Goal: Task Accomplishment & Management: Use online tool/utility

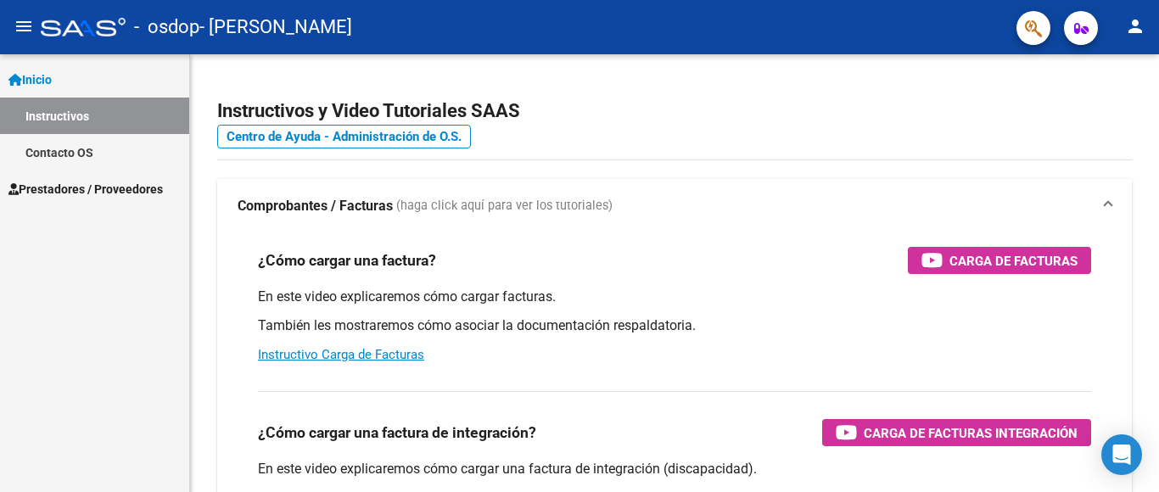
click at [69, 186] on span "Prestadores / Proveedores" at bounding box center [85, 189] width 154 height 19
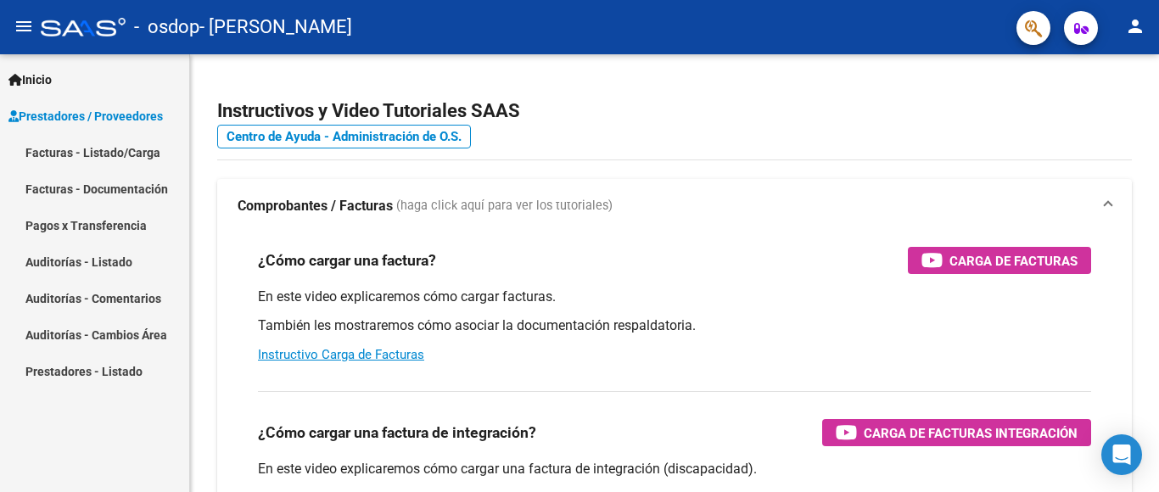
click at [95, 149] on link "Facturas - Listado/Carga" at bounding box center [94, 152] width 189 height 36
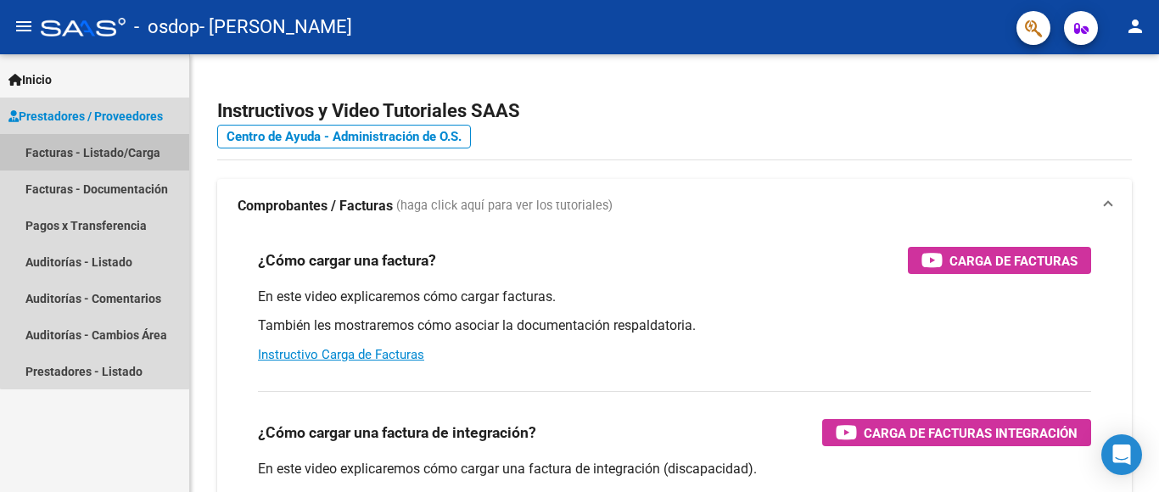
click at [95, 149] on link "Facturas - Listado/Carga" at bounding box center [94, 152] width 189 height 36
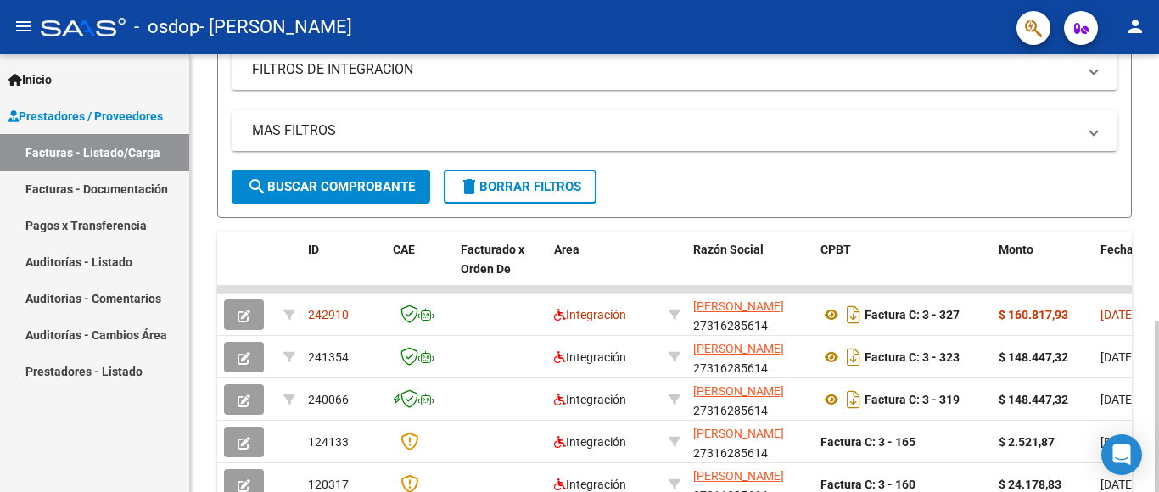
scroll to position [424, 0]
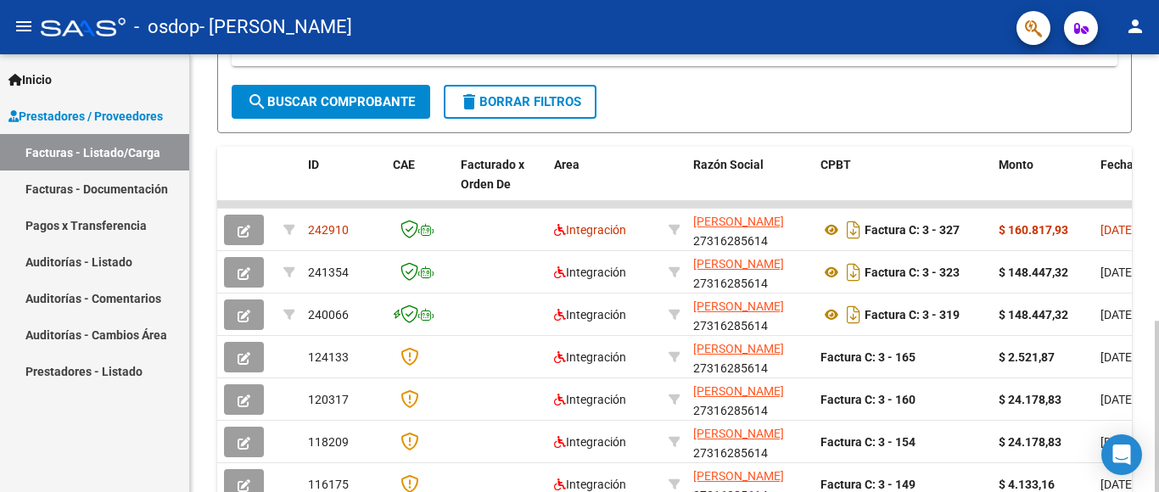
click at [1144, 321] on div at bounding box center [1157, 406] width 4 height 171
click at [1144, 354] on div at bounding box center [1157, 406] width 4 height 171
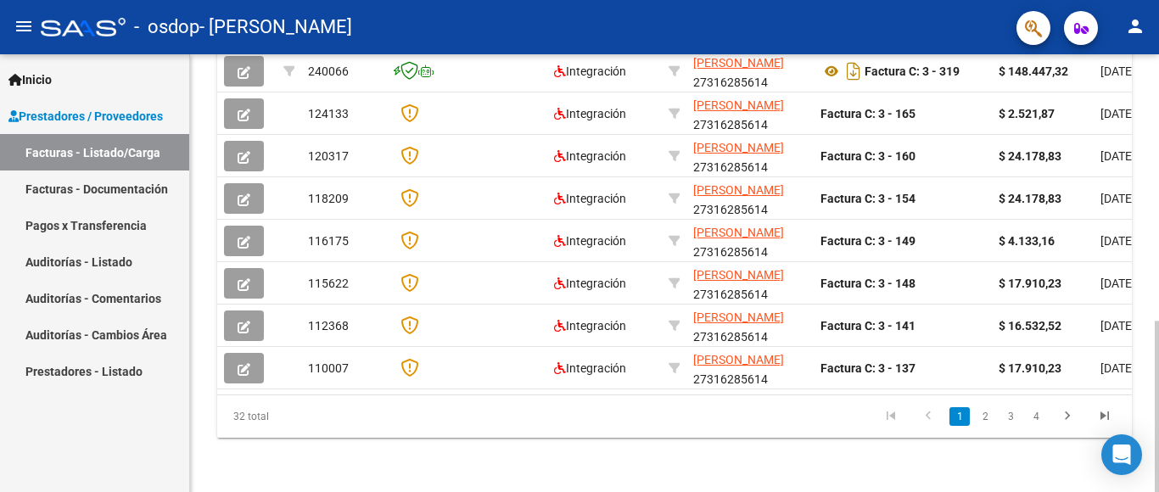
scroll to position [682, 0]
click at [1144, 401] on div at bounding box center [1157, 406] width 4 height 171
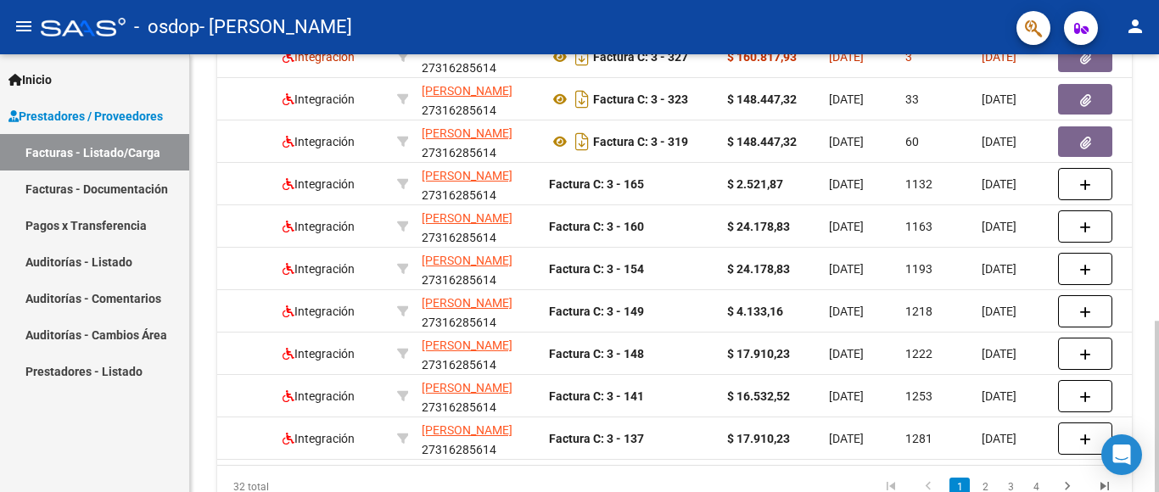
scroll to position [513, 0]
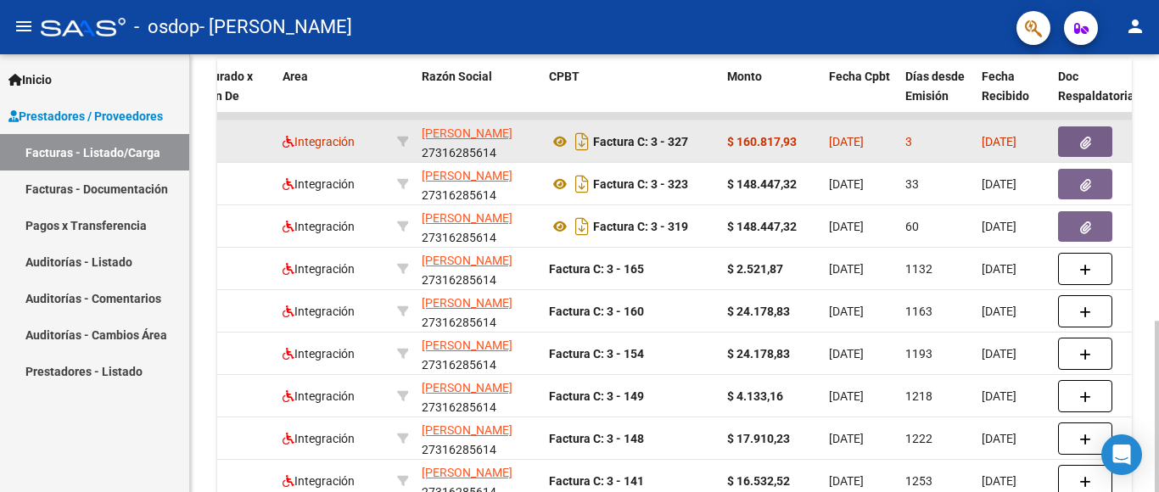
click at [1083, 141] on icon "button" at bounding box center [1085, 143] width 11 height 13
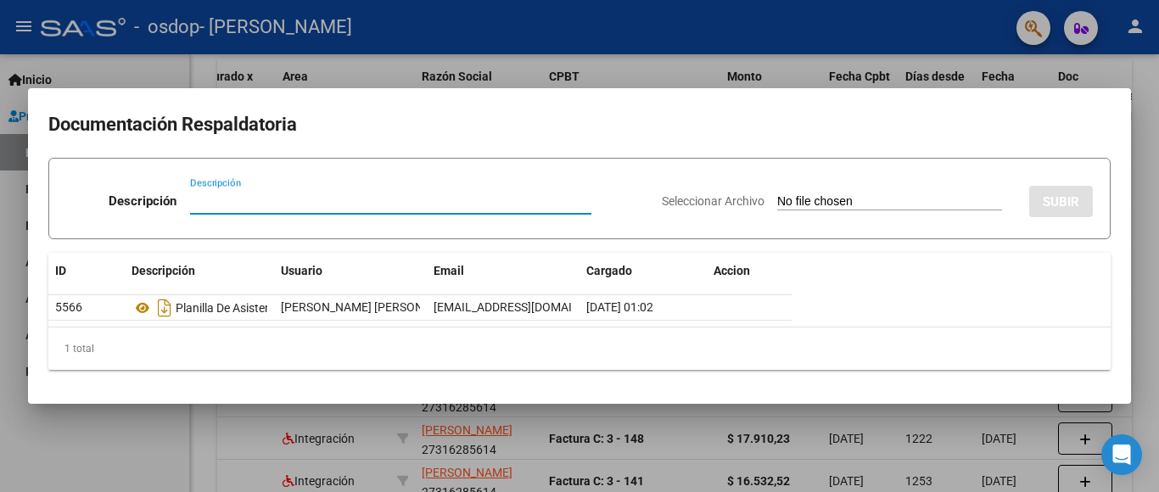
click at [1144, 112] on div at bounding box center [579, 246] width 1159 height 492
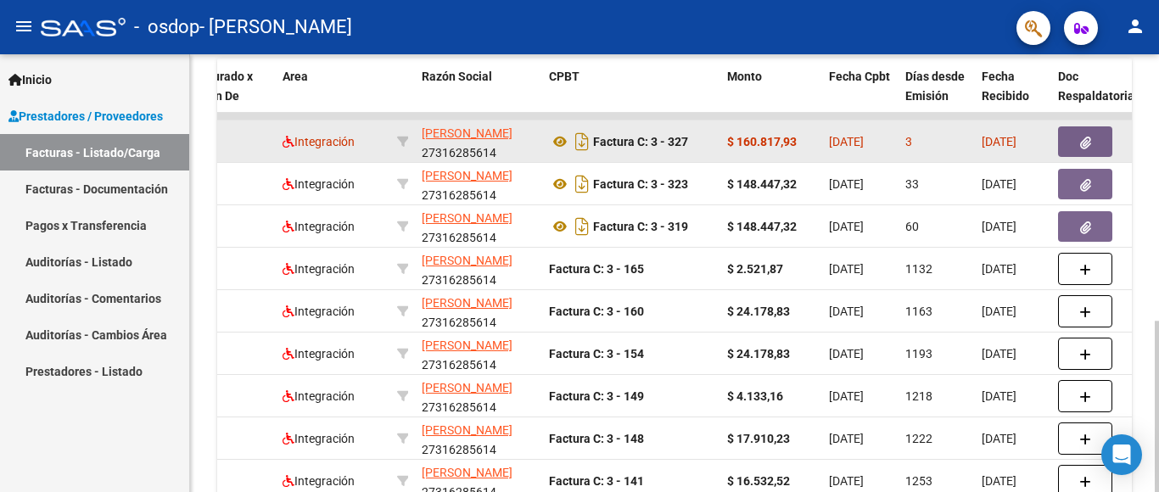
click at [333, 125] on datatable-body-cell "Integración" at bounding box center [333, 142] width 115 height 42
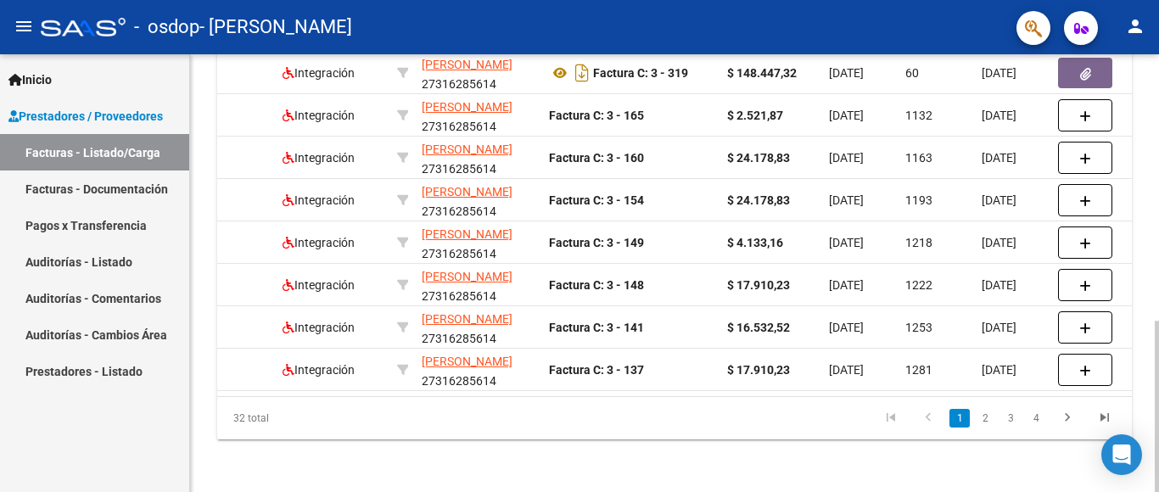
scroll to position [682, 0]
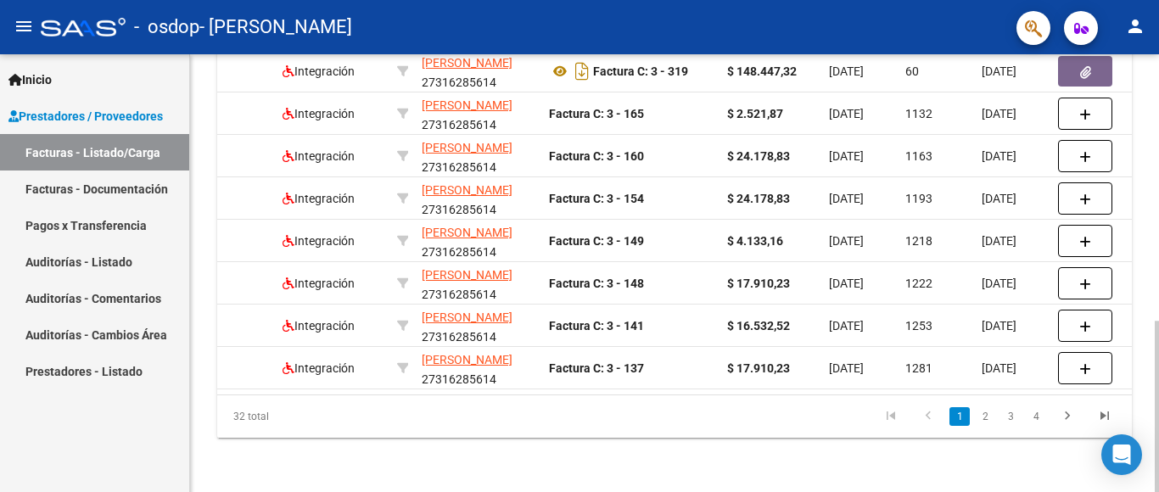
click at [1144, 416] on div at bounding box center [1157, 406] width 4 height 171
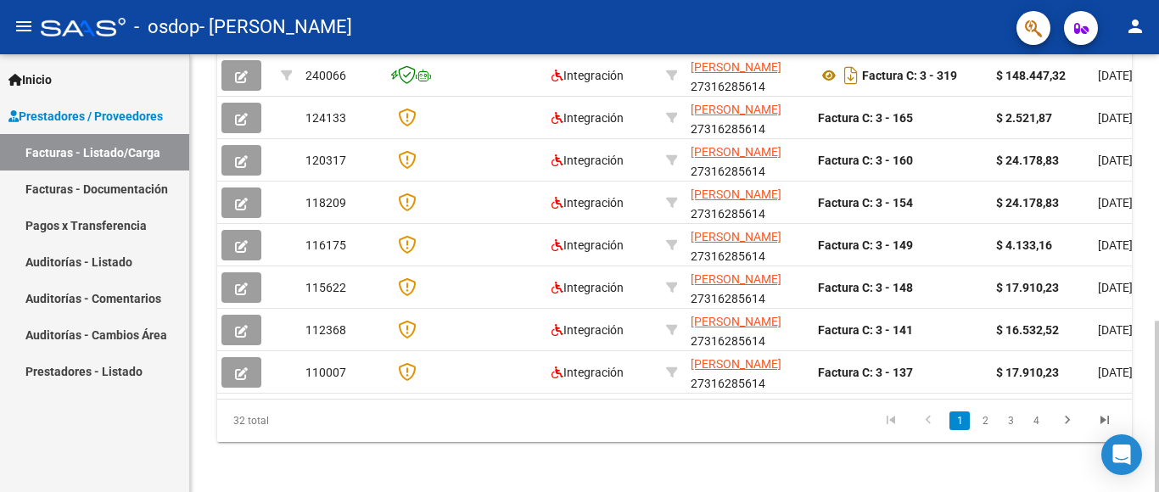
scroll to position [659, 0]
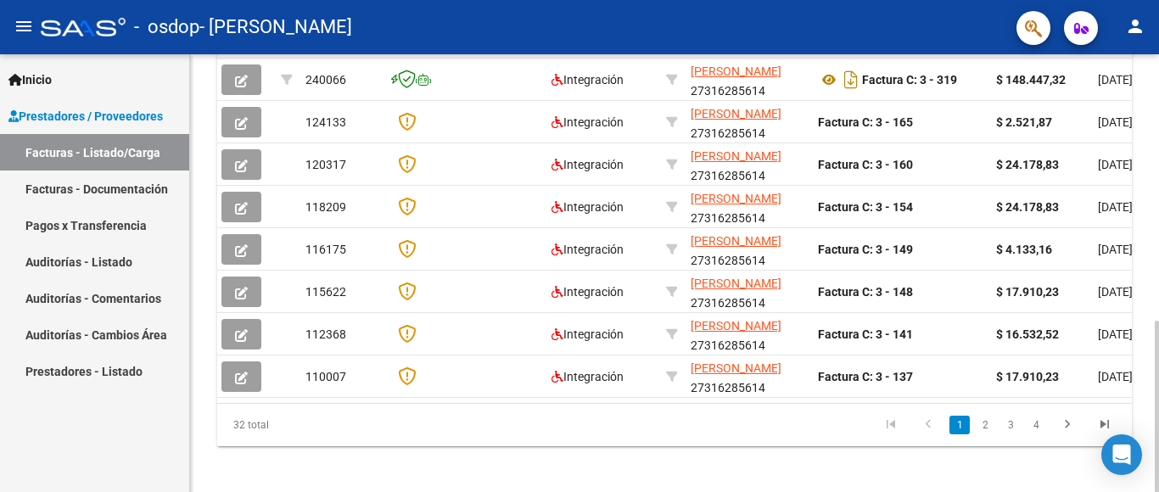
click at [1144, 396] on div at bounding box center [1157, 406] width 4 height 171
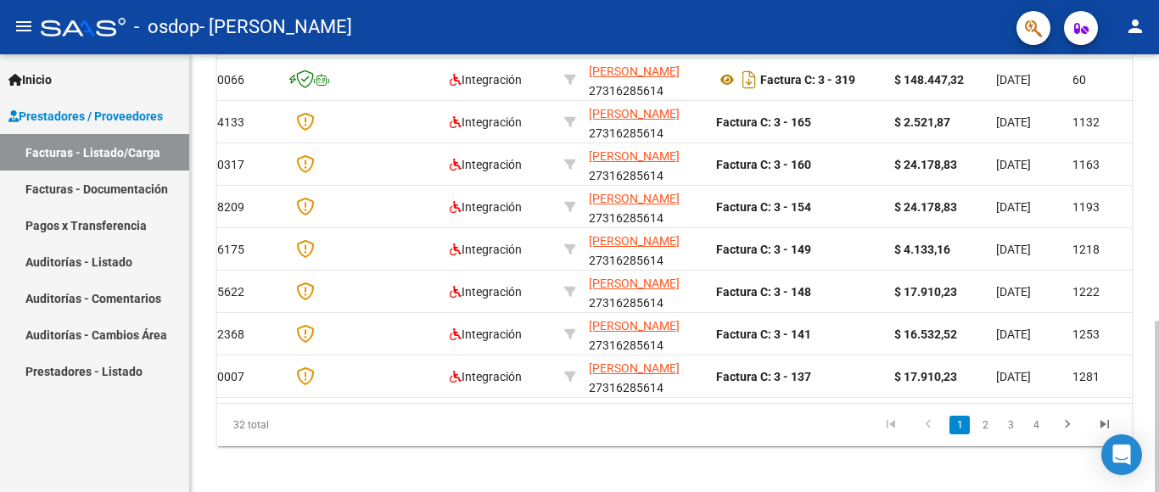
scroll to position [0, 138]
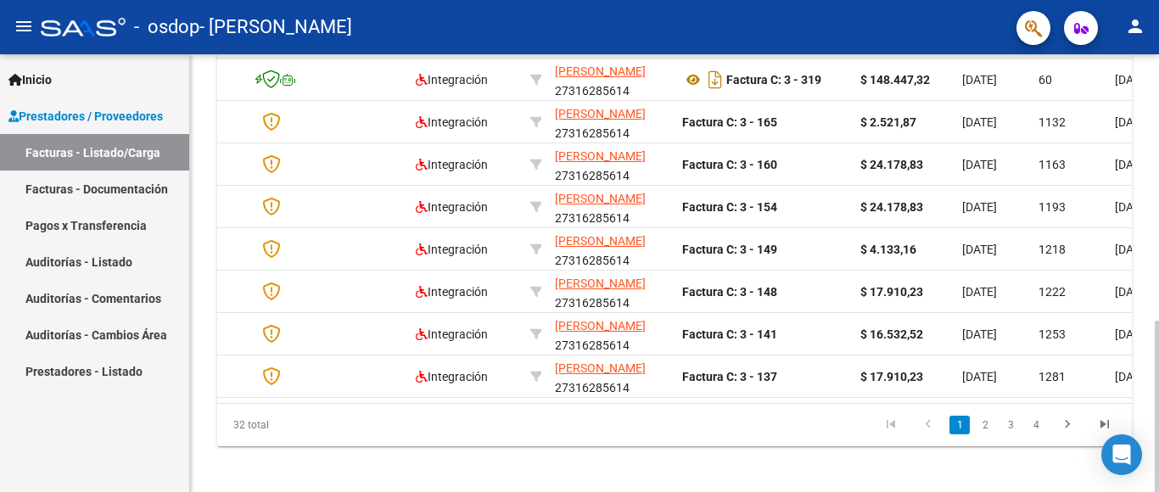
drag, startPoint x: 1153, startPoint y: 343, endPoint x: 1158, endPoint y: 294, distance: 48.6
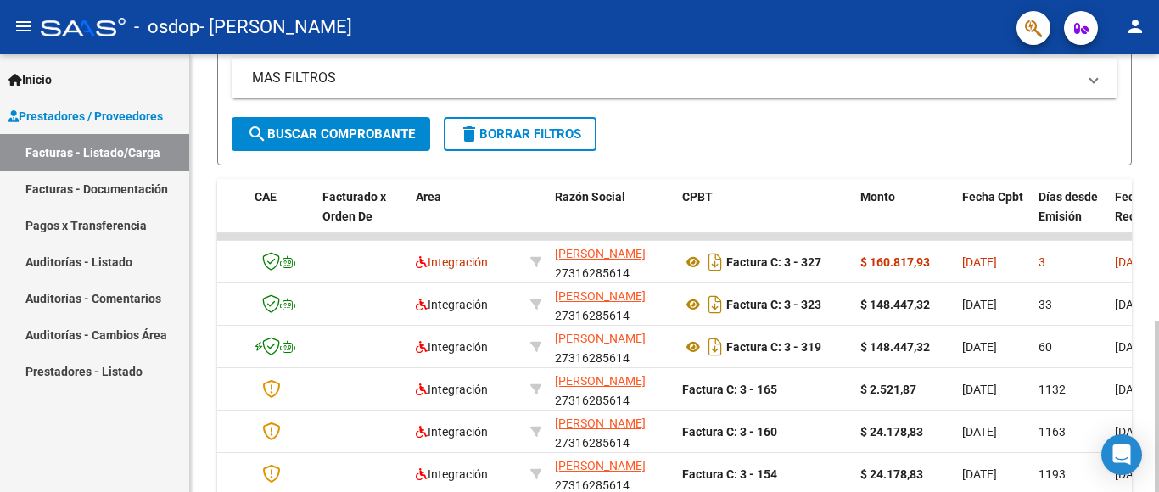
scroll to position [390, 0]
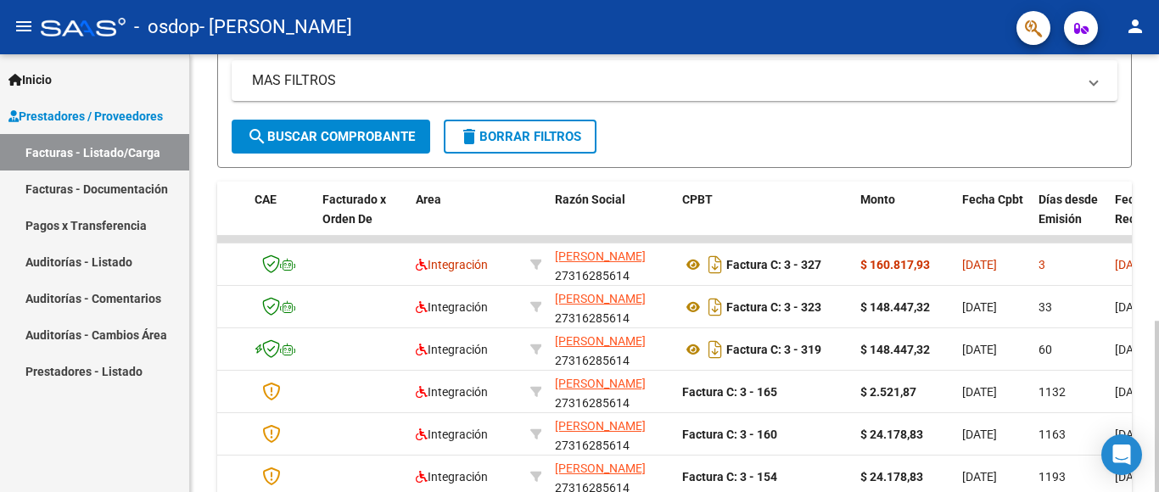
click at [1144, 321] on div at bounding box center [1157, 406] width 4 height 171
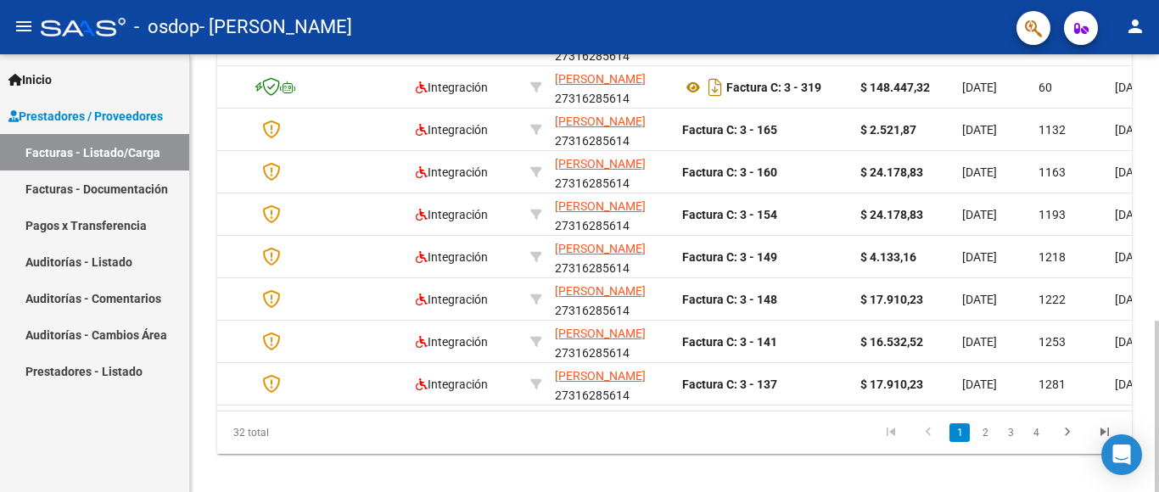
click at [1144, 480] on div at bounding box center [1157, 406] width 4 height 171
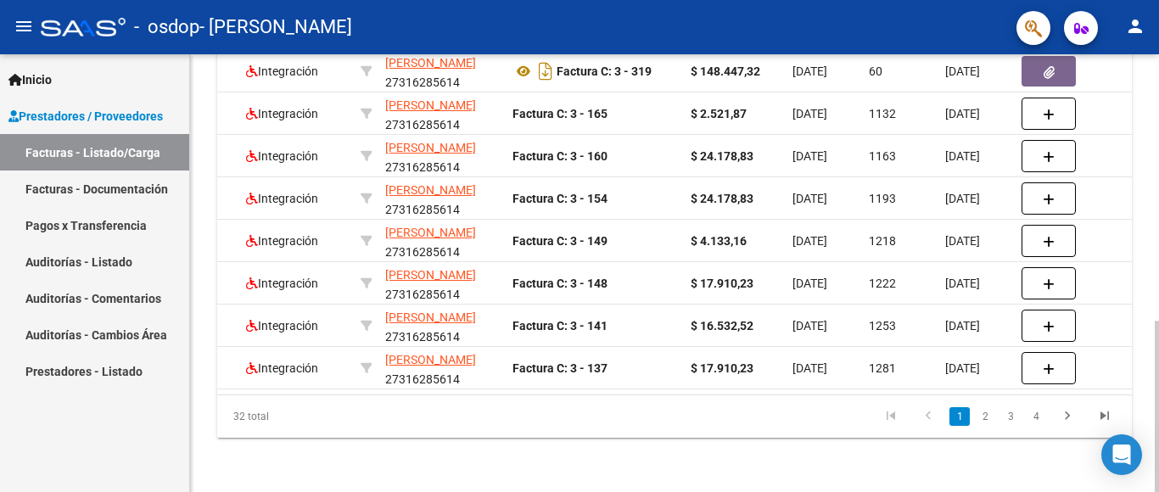
scroll to position [0, 342]
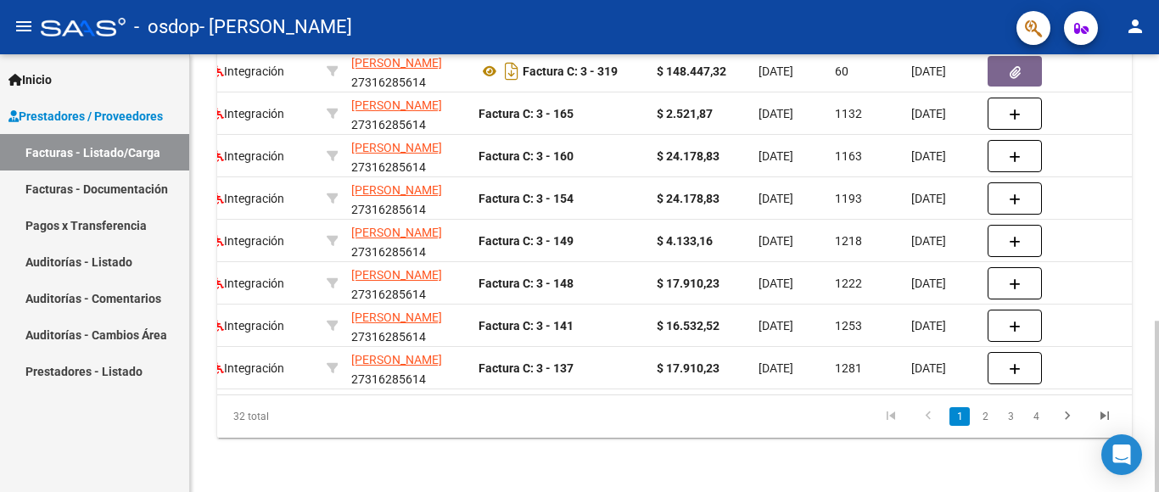
click at [1144, 382] on div at bounding box center [1157, 406] width 4 height 171
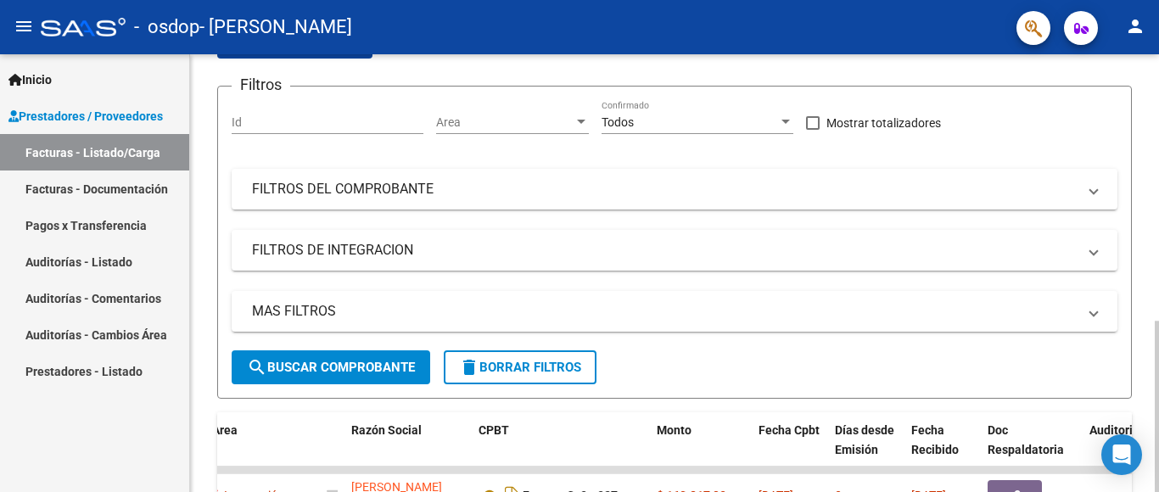
click at [1144, 321] on div at bounding box center [1157, 406] width 4 height 171
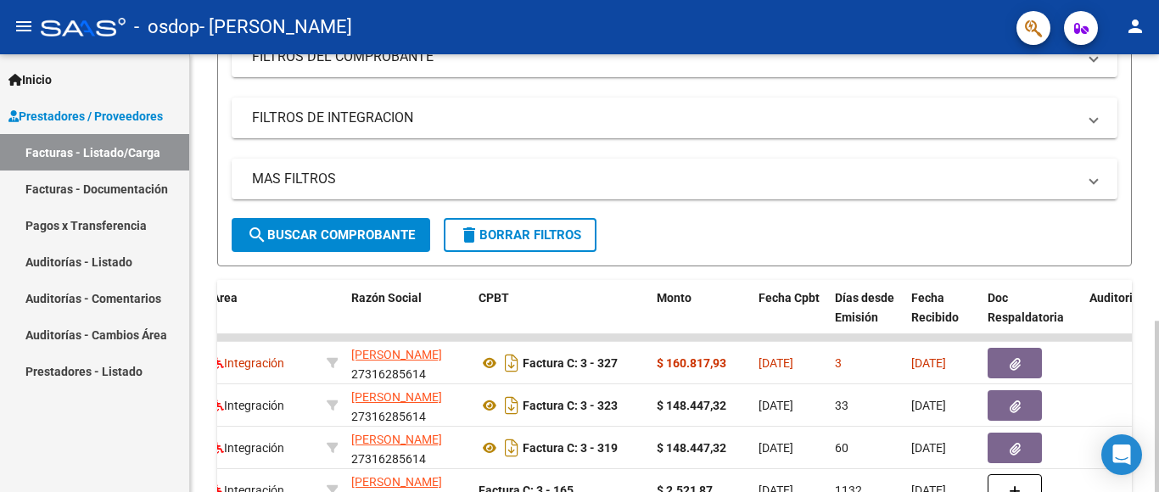
scroll to position [295, 0]
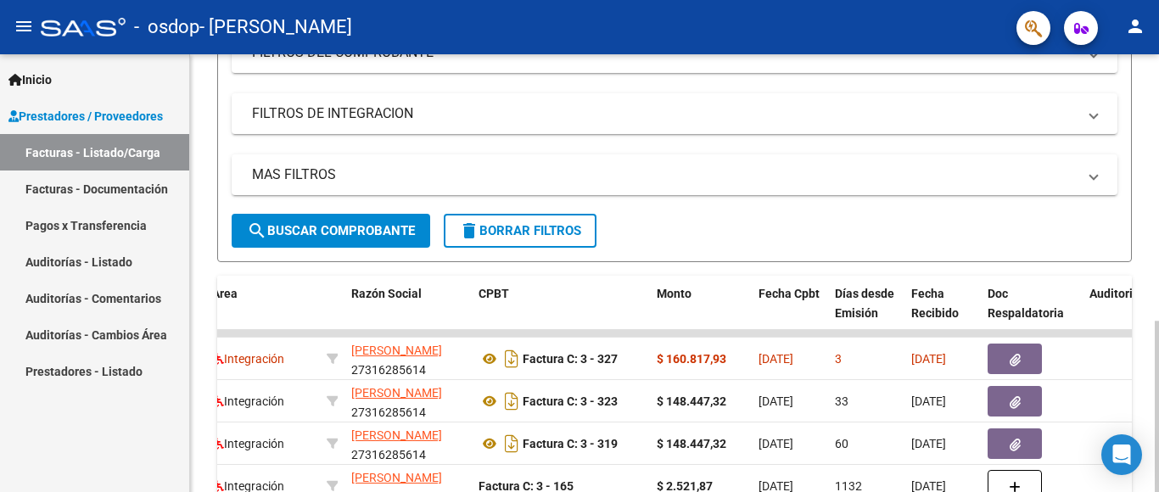
click at [1144, 321] on div at bounding box center [1157, 406] width 4 height 171
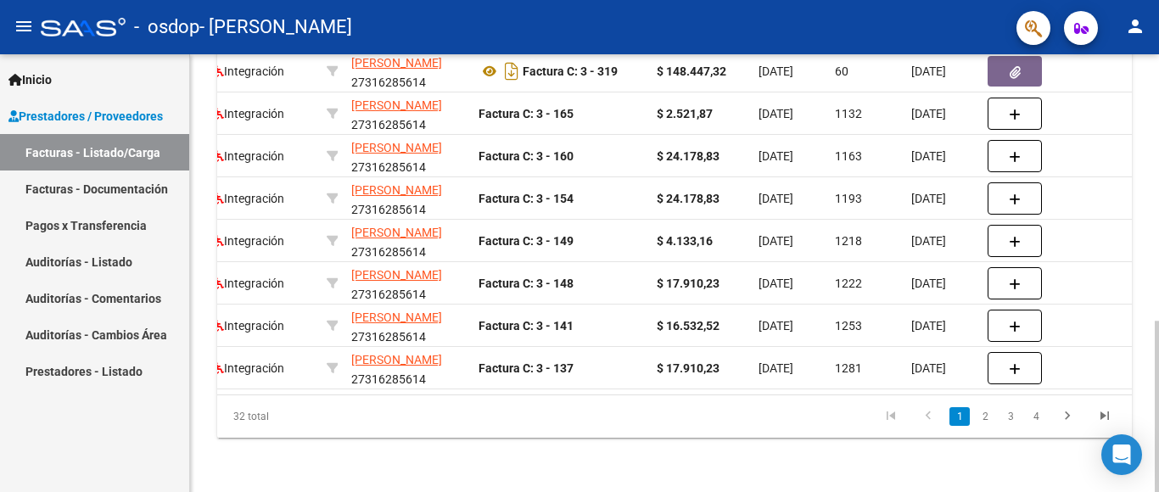
click at [1144, 420] on div at bounding box center [1157, 406] width 4 height 171
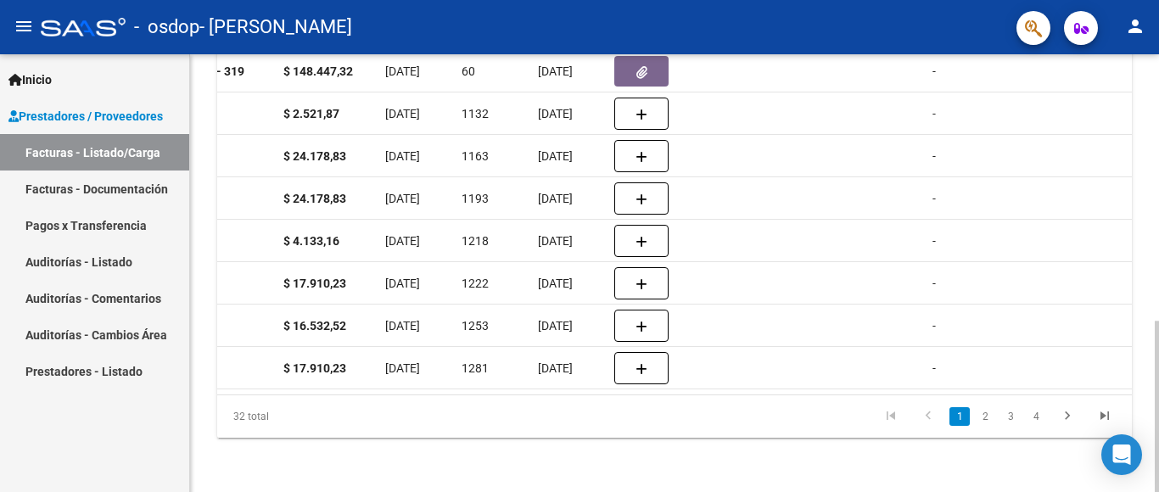
scroll to position [0, 749]
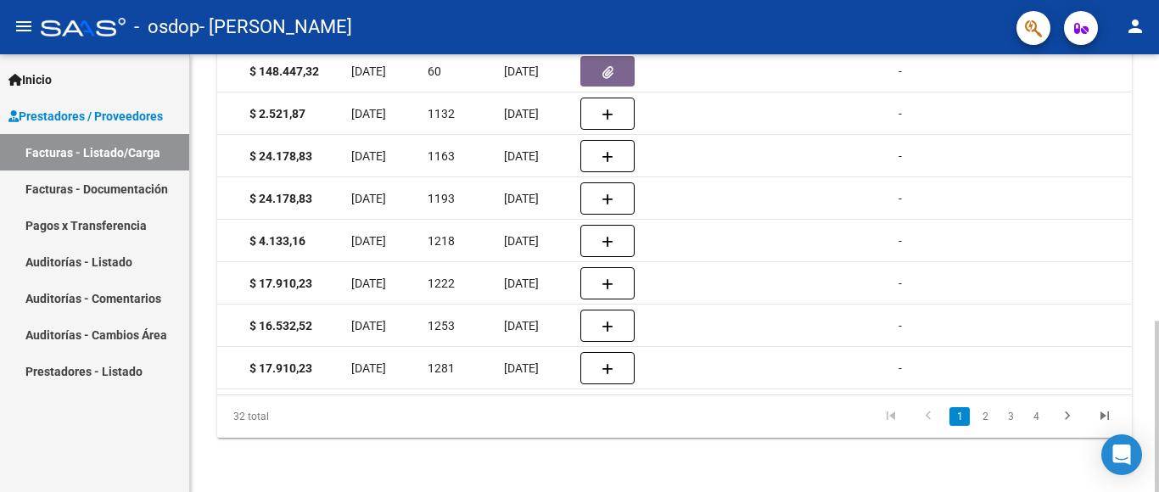
click at [1144, 357] on div at bounding box center [1157, 406] width 4 height 171
click at [1144, 321] on div at bounding box center [1157, 406] width 4 height 171
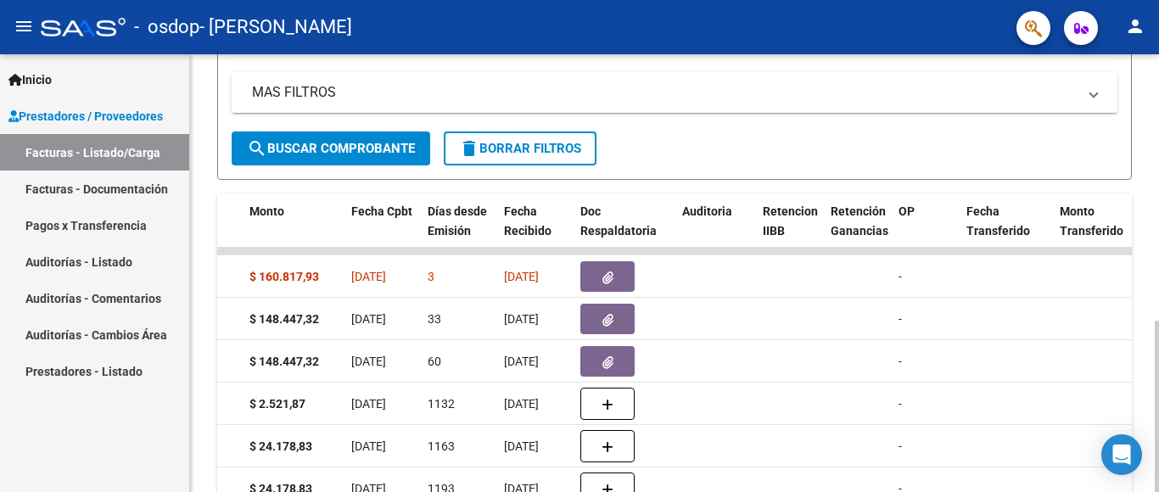
scroll to position [388, 0]
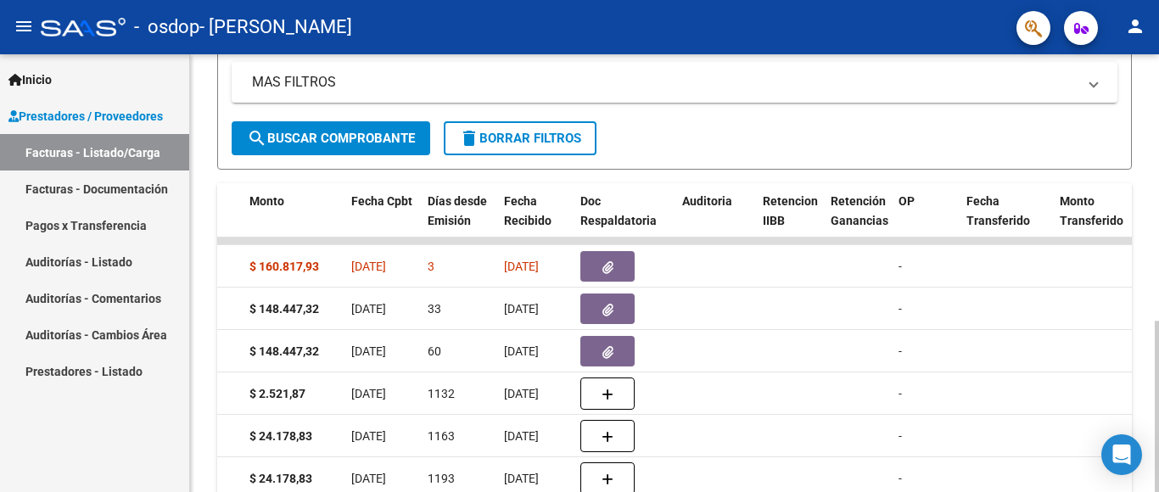
click at [1144, 321] on div at bounding box center [1157, 406] width 4 height 171
